Goal: Task Accomplishment & Management: Use online tool/utility

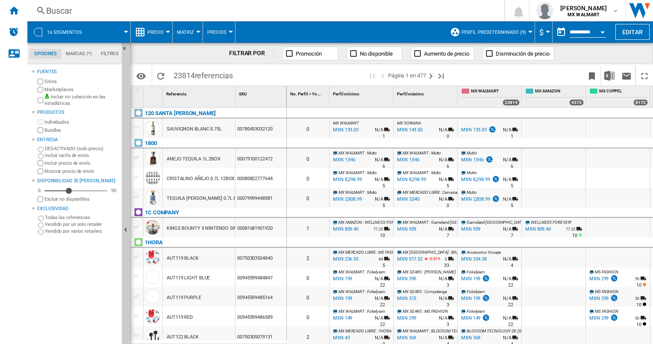
click at [542, 32] on button "$" at bounding box center [543, 31] width 9 height 21
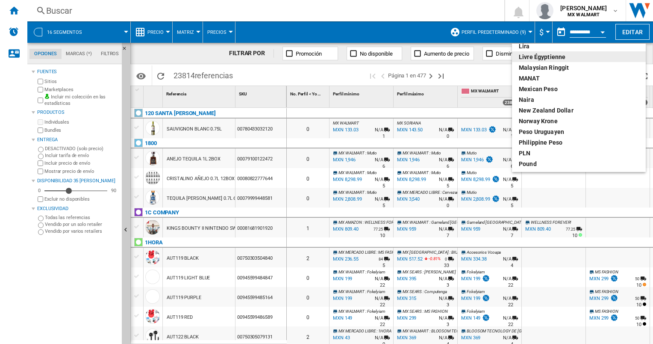
scroll to position [260, 0]
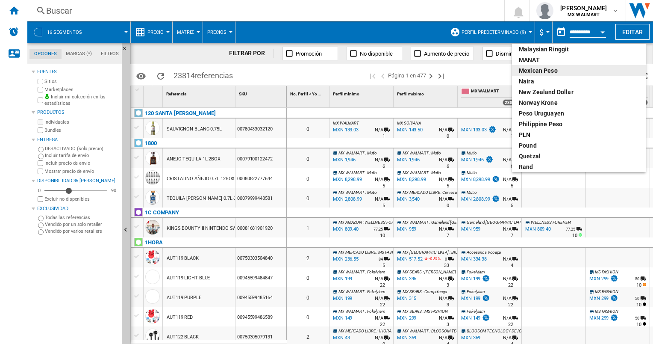
click at [544, 72] on div "Mexican peso" at bounding box center [579, 70] width 120 height 9
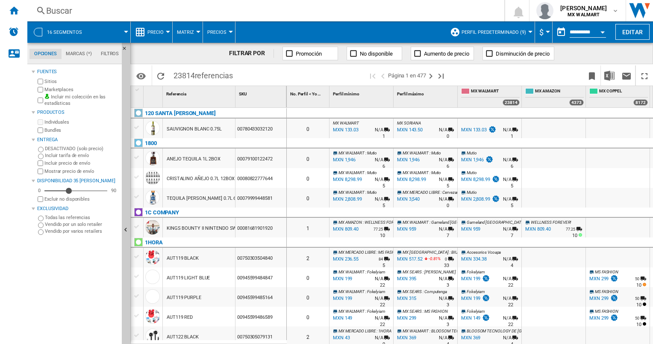
click at [56, 265] on div "[PERSON_NAME] Sitios Marketplaces Incluir mi colección en las estadísticas Prod…" at bounding box center [75, 204] width 87 height 277
click at [607, 74] on img "Descargar en Excel" at bounding box center [609, 75] width 10 height 10
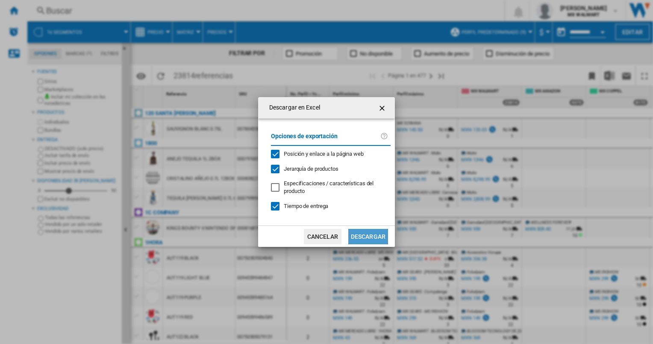
click at [358, 229] on button "Descargar" at bounding box center [368, 236] width 40 height 15
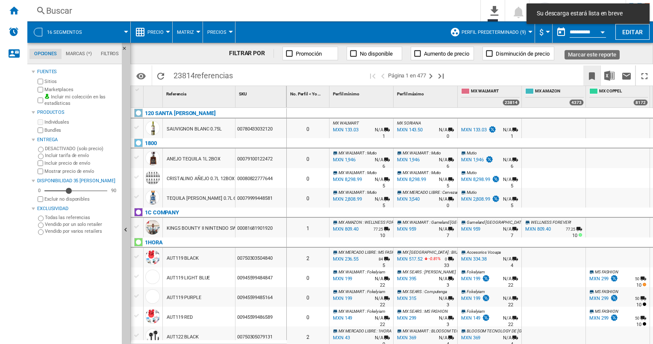
click at [593, 79] on ng-md-icon "Marcar este reporte" at bounding box center [592, 76] width 10 height 10
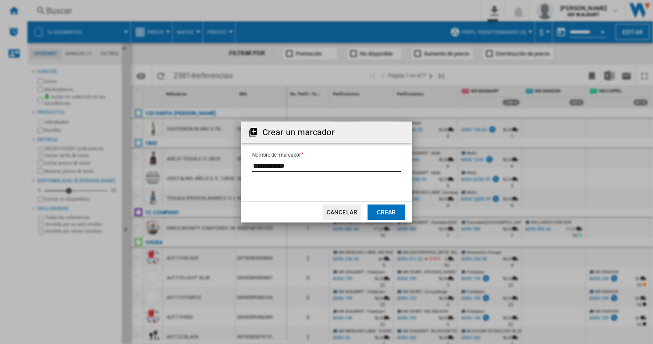
drag, startPoint x: 316, startPoint y: 165, endPoint x: 106, endPoint y: 153, distance: 211.0
click at [106, 154] on div "Crear un marcador Nombre del marcador Cancelar Crear" at bounding box center [326, 172] width 653 height 344
type input "**********"
click at [392, 220] on md-dialog-actions "Cancelar Crear" at bounding box center [326, 211] width 171 height 21
click at [394, 212] on button "Crear" at bounding box center [386, 211] width 38 height 15
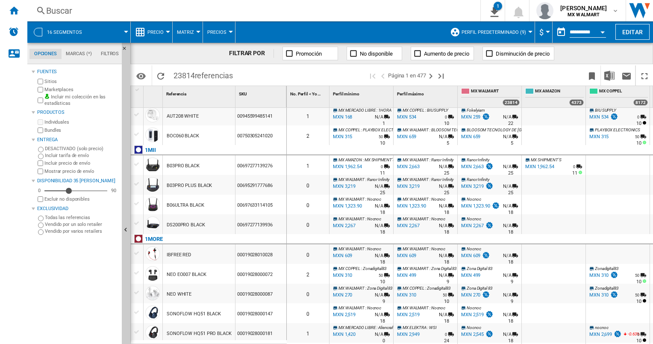
scroll to position [555, 0]
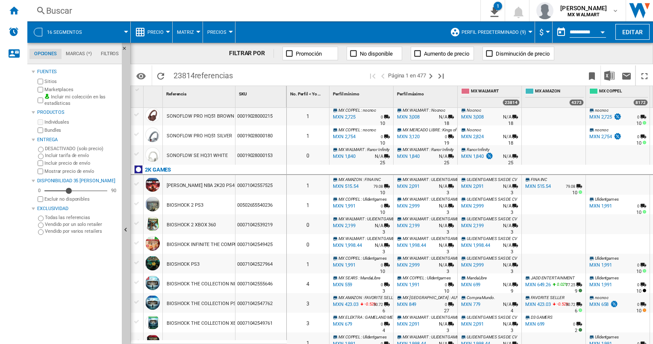
click at [78, 275] on div "[PERSON_NAME] Sitios Marketplaces Incluir mi colección en las estadísticas Prod…" at bounding box center [75, 204] width 87 height 277
